Goal: Transaction & Acquisition: Download file/media

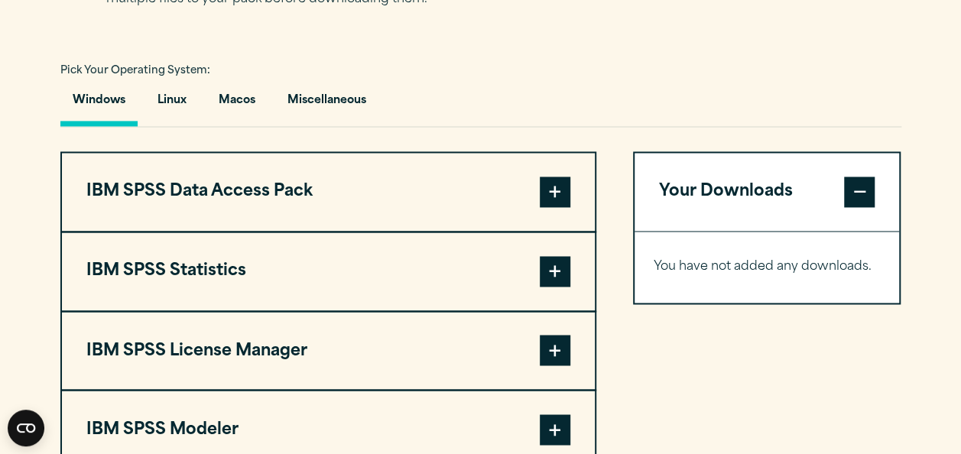
scroll to position [1109, 0]
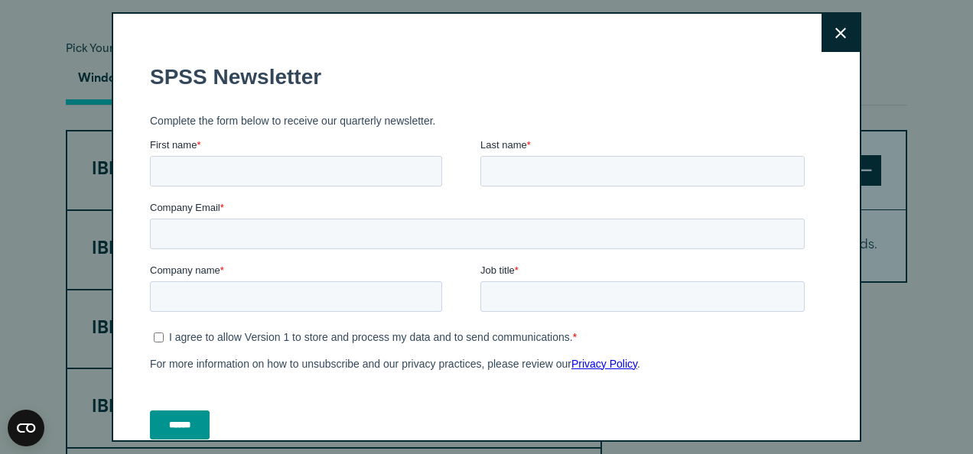
click at [835, 32] on icon at bounding box center [840, 33] width 11 height 11
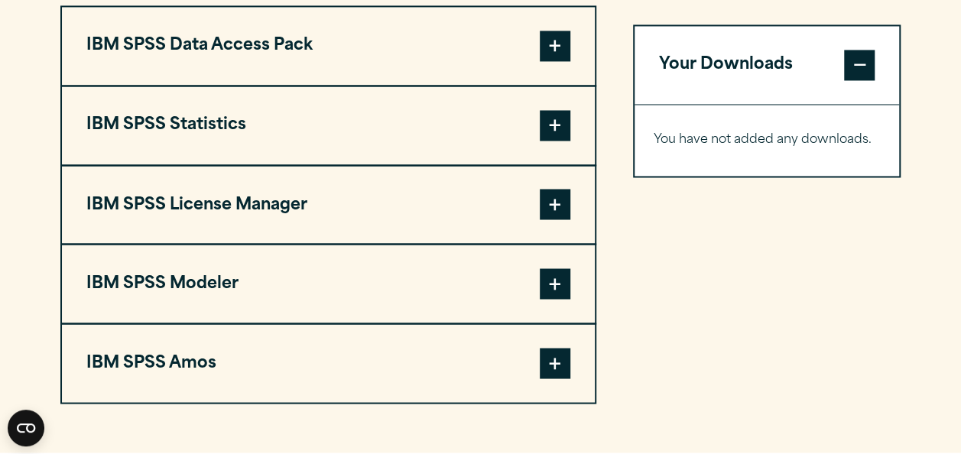
scroll to position [1234, 0]
click at [551, 50] on span at bounding box center [555, 45] width 31 height 31
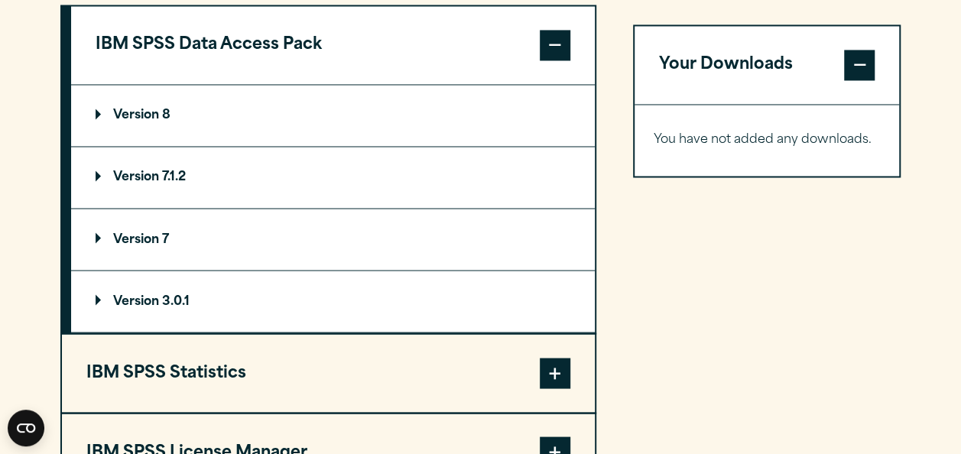
click at [551, 50] on span at bounding box center [555, 45] width 31 height 31
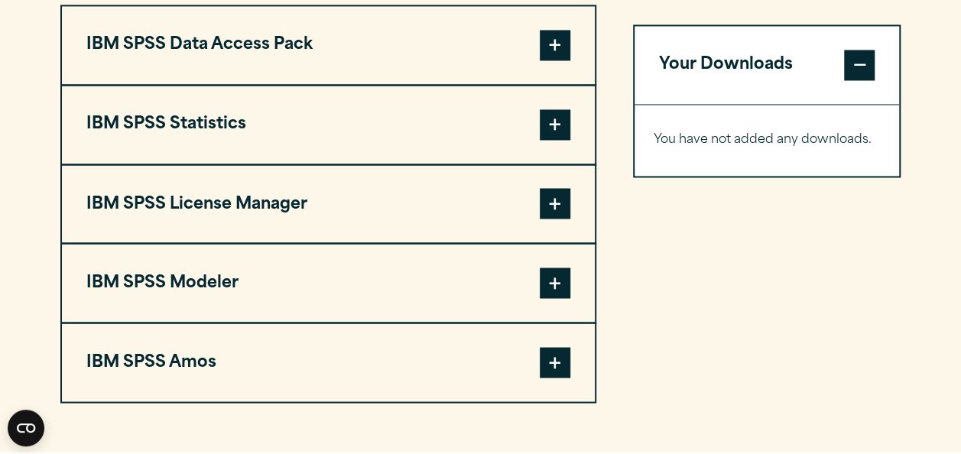
click at [534, 117] on button "IBM SPSS Statistics" at bounding box center [328, 125] width 533 height 78
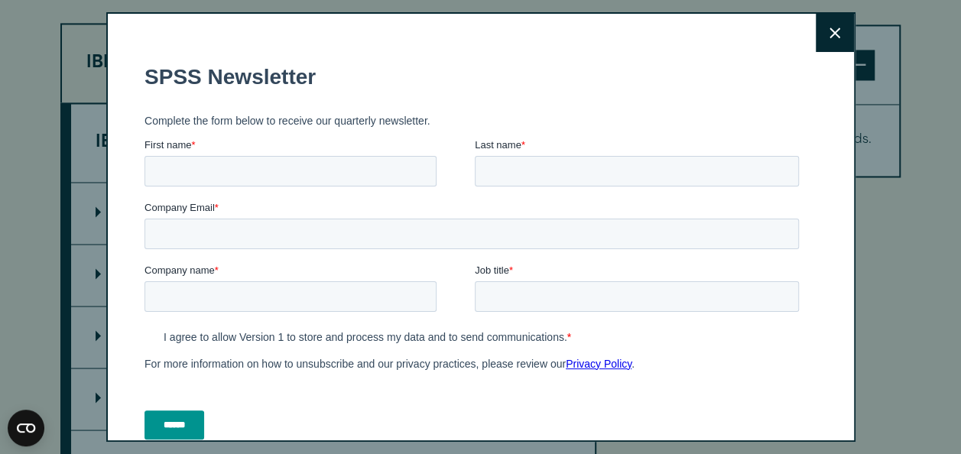
scroll to position [1225, 0]
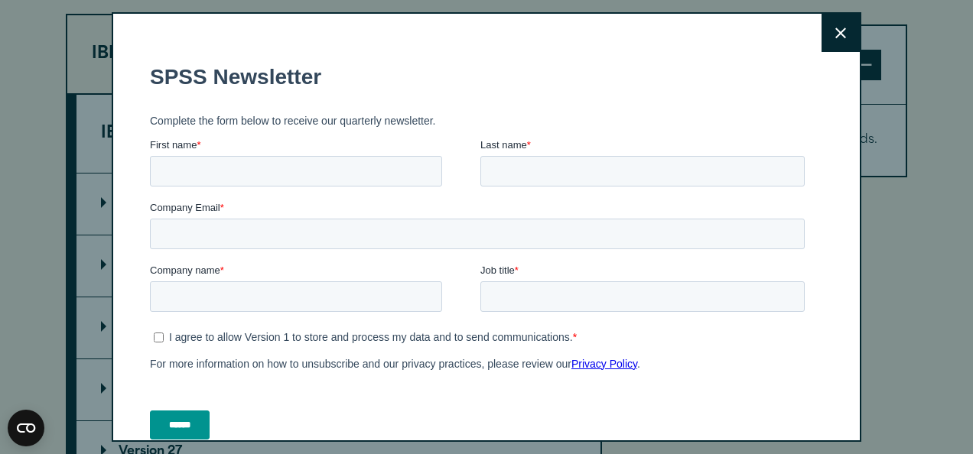
click at [830, 38] on button "Close" at bounding box center [840, 33] width 38 height 38
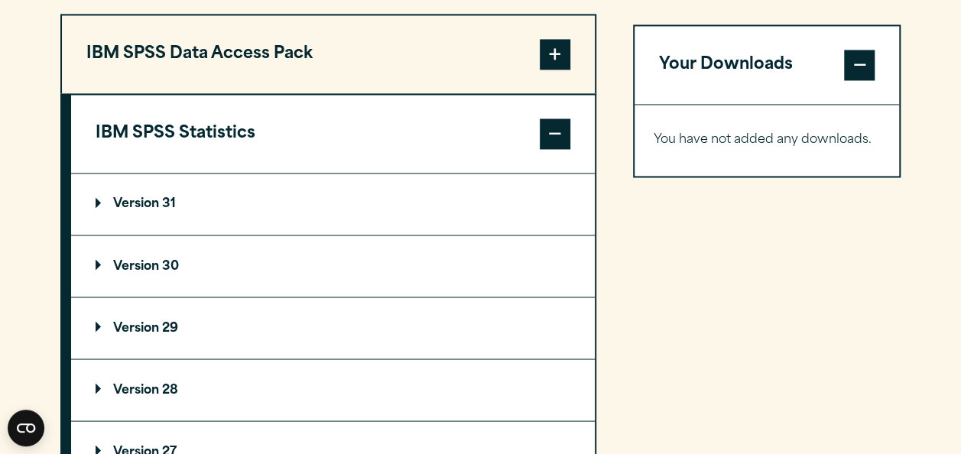
click at [128, 260] on p "Version 30" at bounding box center [137, 266] width 83 height 12
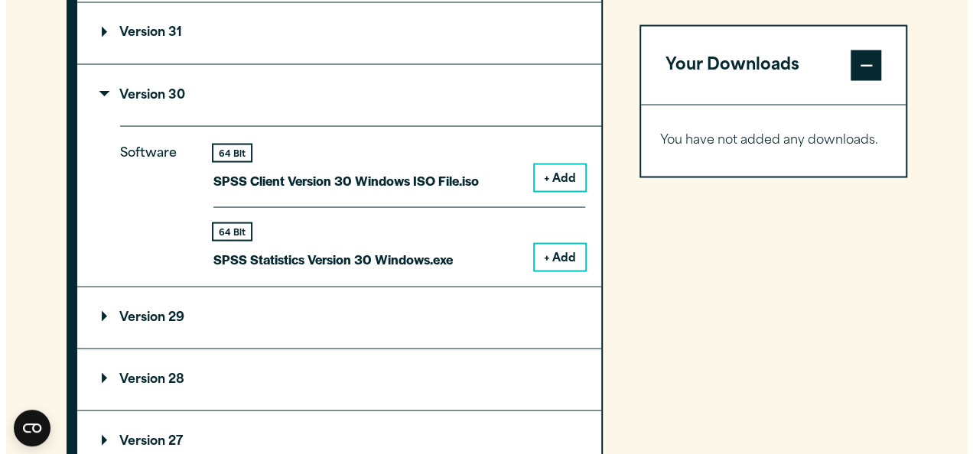
scroll to position [1399, 0]
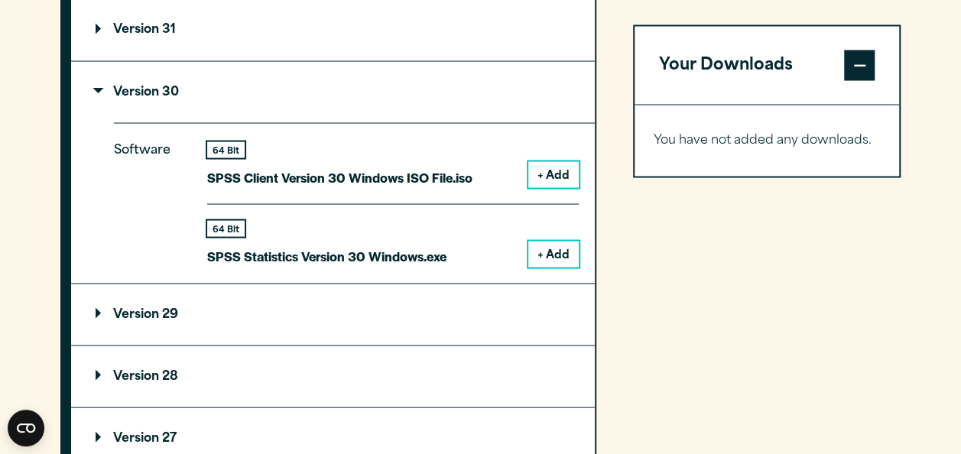
click at [559, 245] on button "+ Add" at bounding box center [553, 254] width 50 height 26
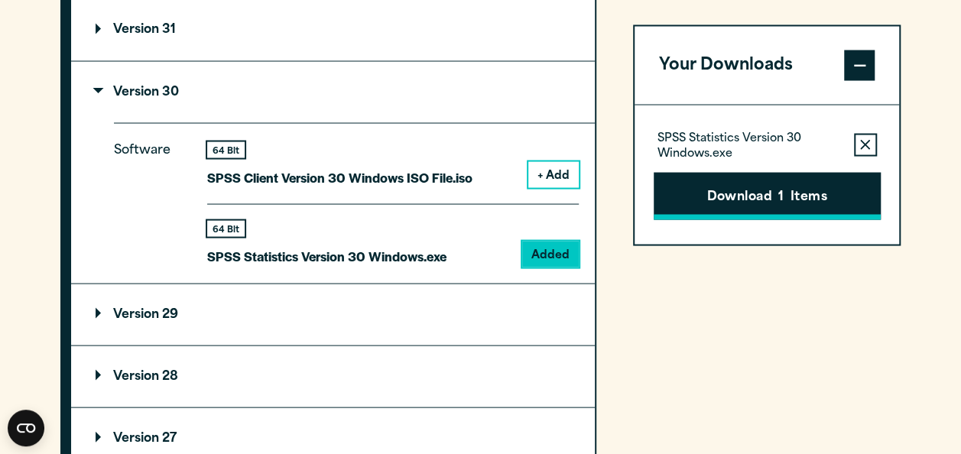
click at [732, 174] on button "Download 1 Items" at bounding box center [767, 195] width 227 height 47
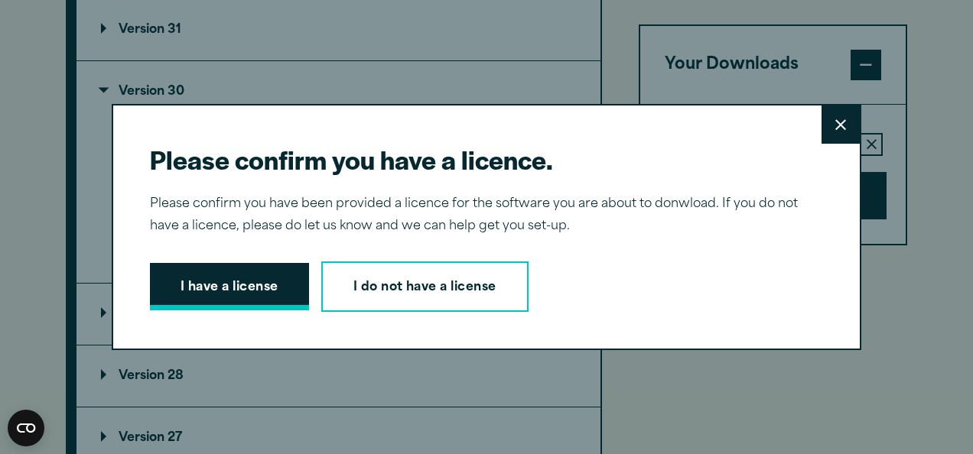
click at [211, 281] on button "I have a license" at bounding box center [229, 286] width 159 height 47
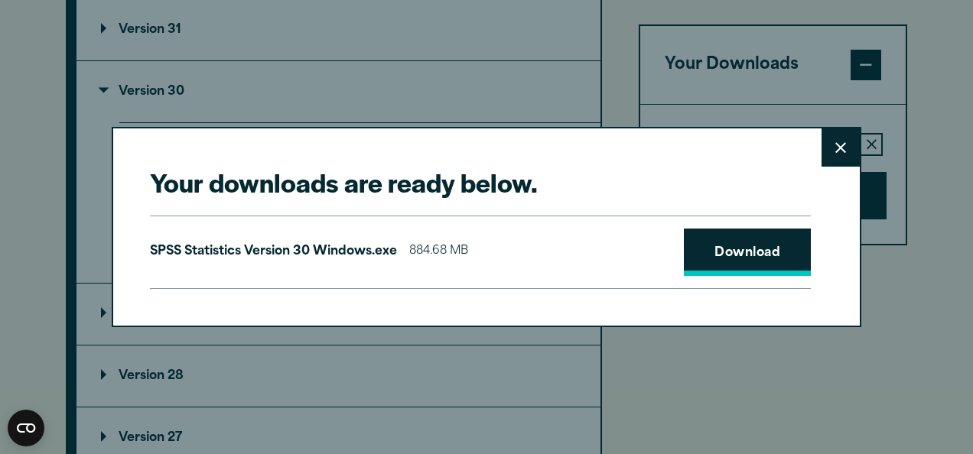
click at [730, 264] on link "Download" at bounding box center [747, 252] width 127 height 47
